Goal: Find specific page/section: Find specific page/section

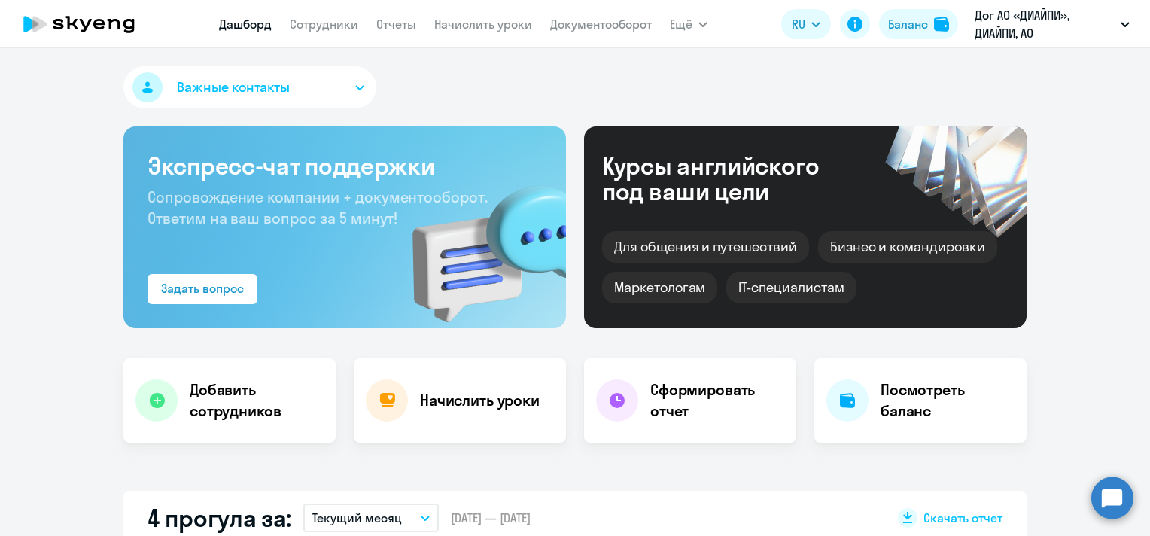
select select "30"
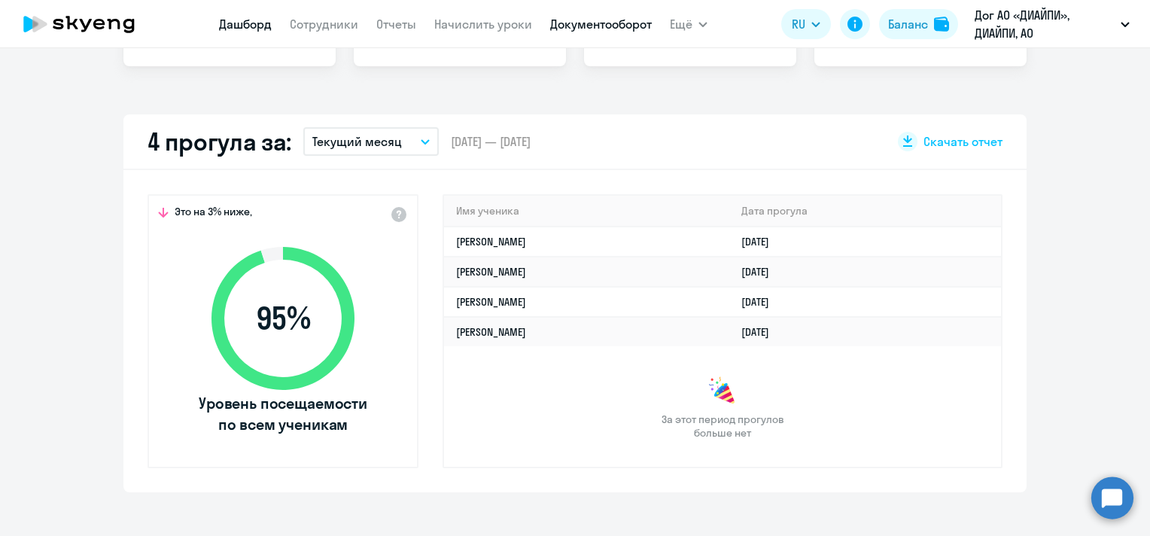
click at [561, 31] on link "Документооборот" at bounding box center [601, 24] width 102 height 15
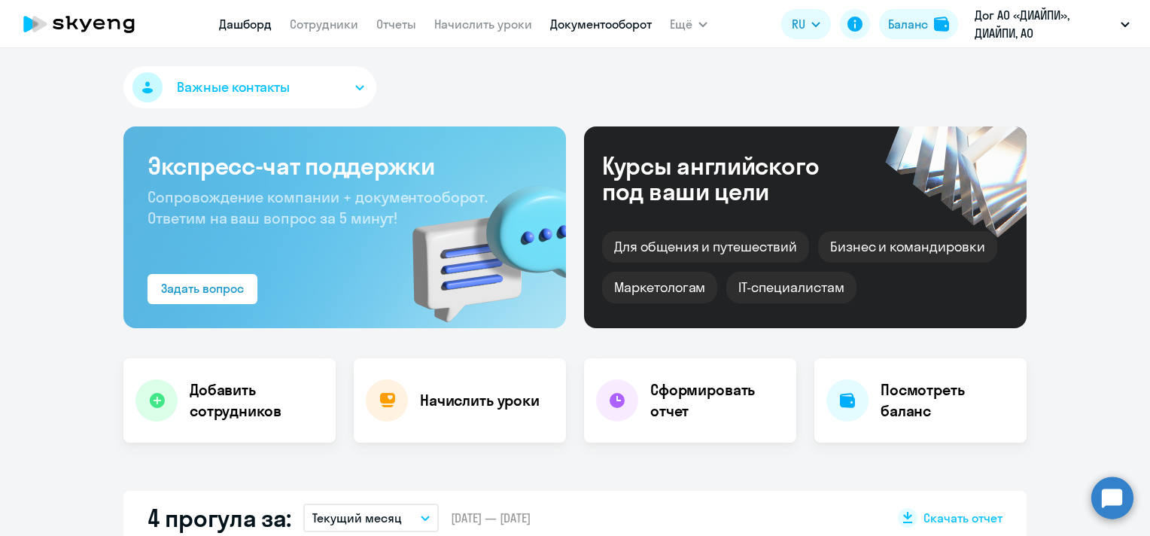
click at [588, 29] on link "Документооборот" at bounding box center [601, 24] width 102 height 15
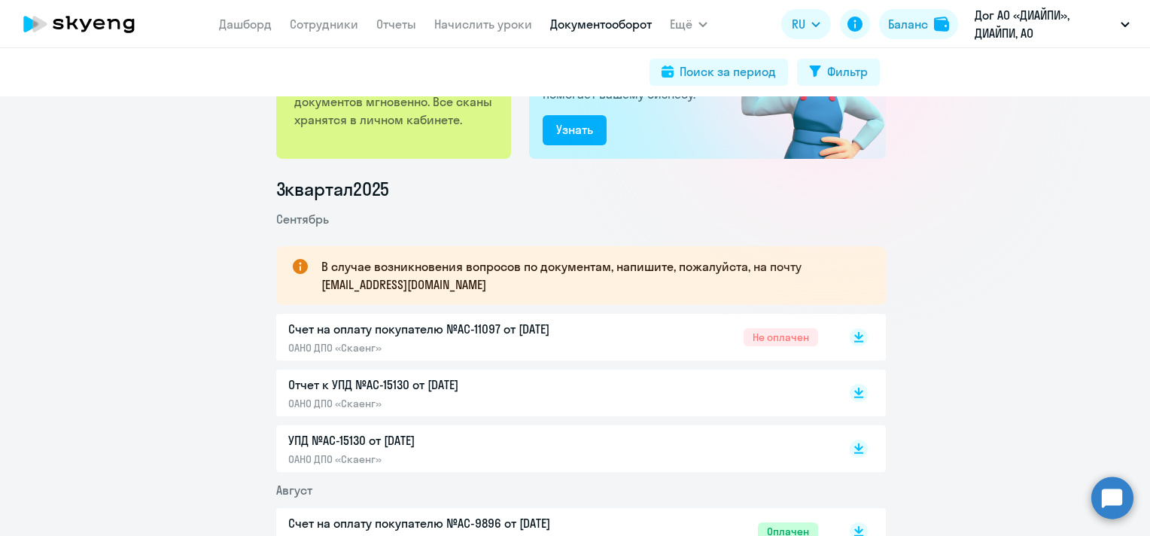
scroll to position [150, 0]
